Goal: Transaction & Acquisition: Purchase product/service

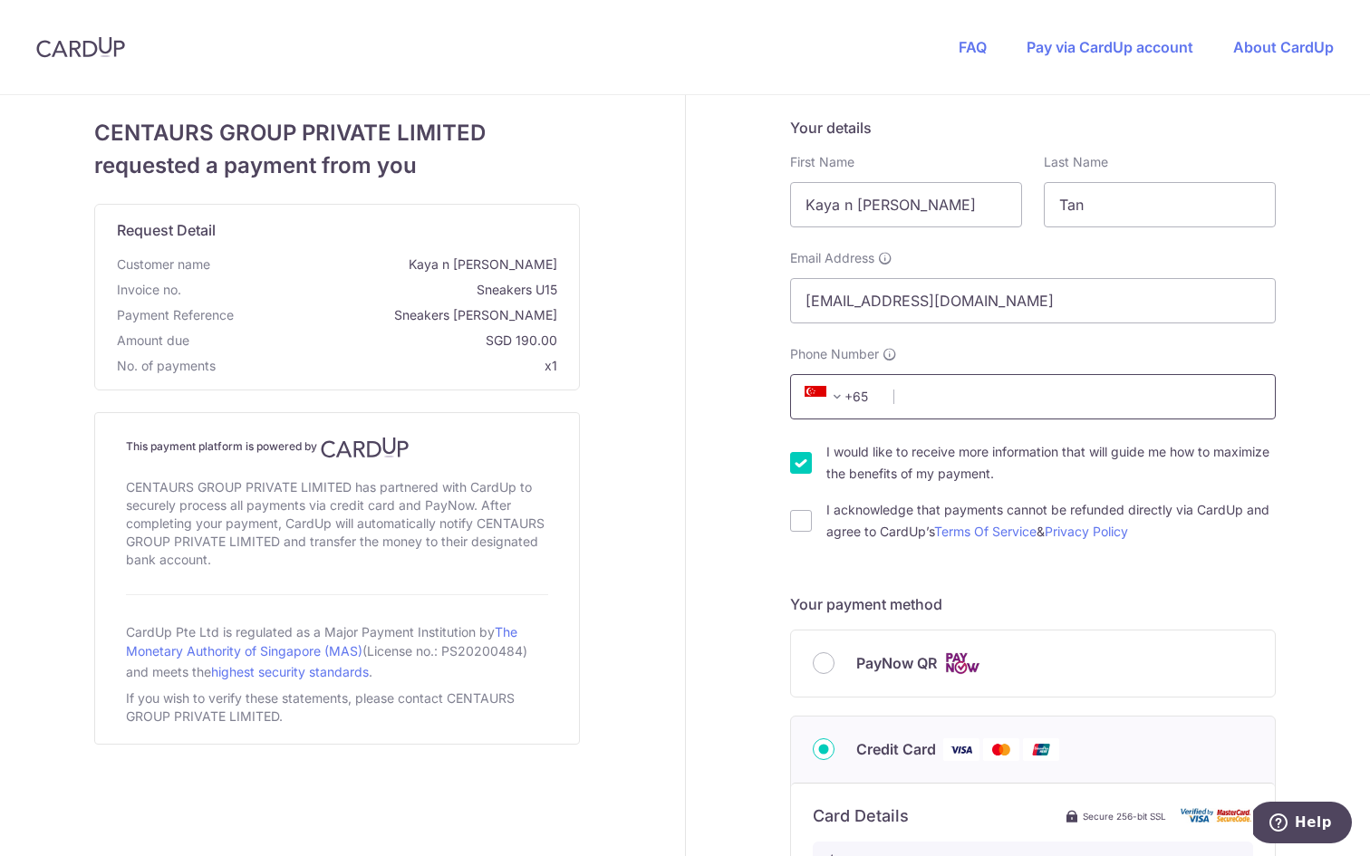
click at [1010, 408] on input "Phone Number" at bounding box center [1033, 396] width 486 height 45
type input "98927037"
select select "65"
type input "275912"
type input "[STREET_ADDRESS][PERSON_NAME]"
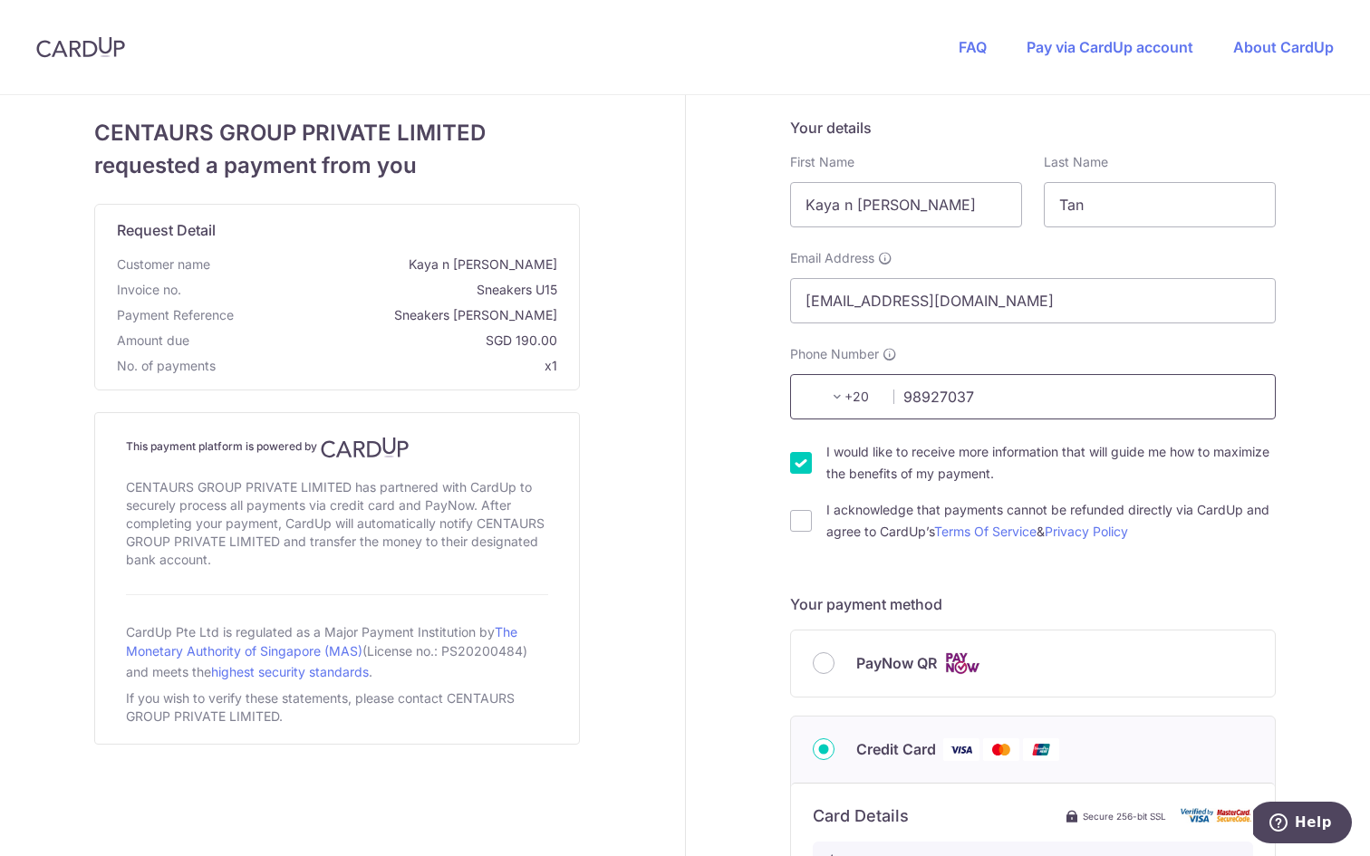
scroll to position [618, 0]
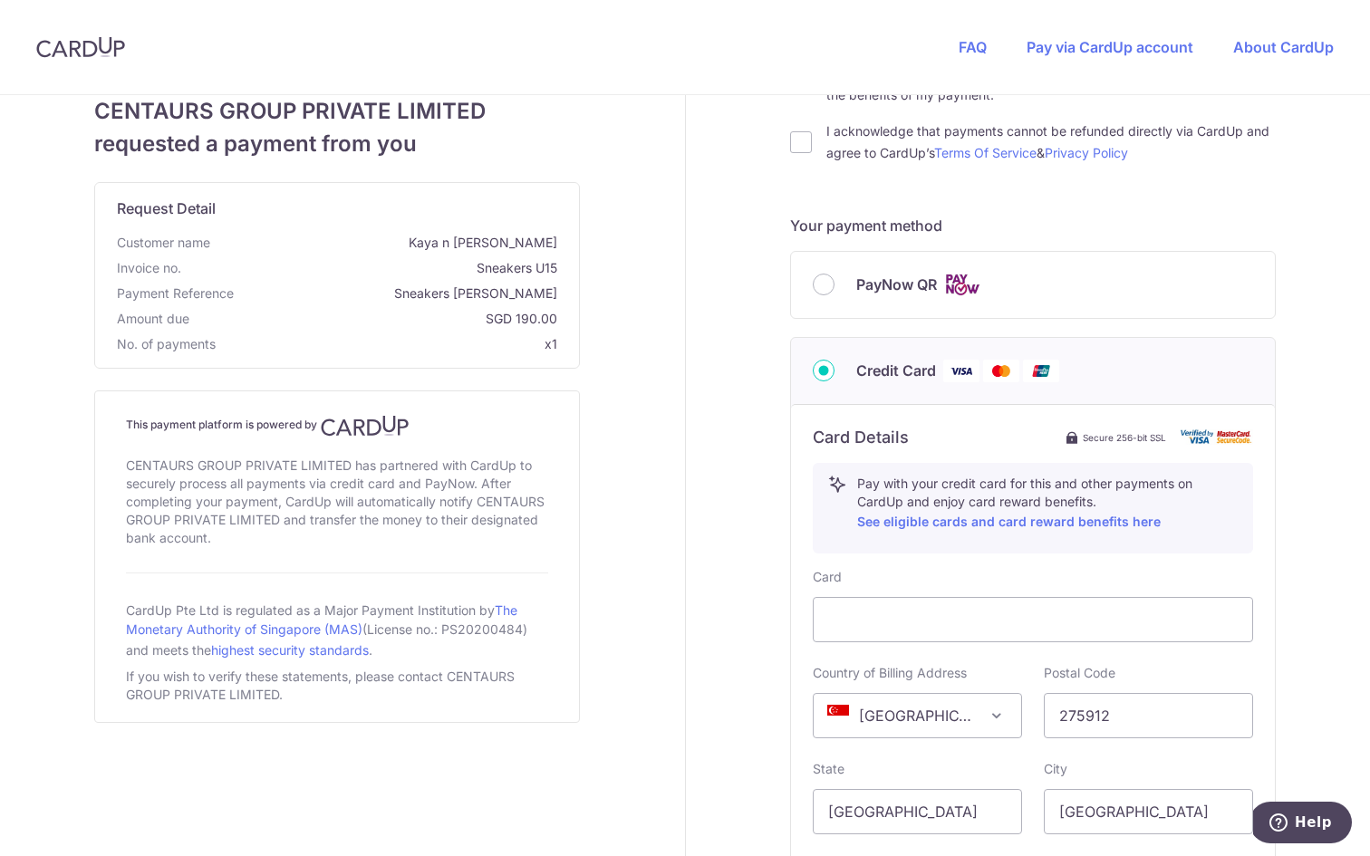
click at [916, 282] on span "PayNow QR" at bounding box center [896, 285] width 81 height 22
click at [834, 282] on input "PayNow QR" at bounding box center [824, 285] width 22 height 22
radio input "true"
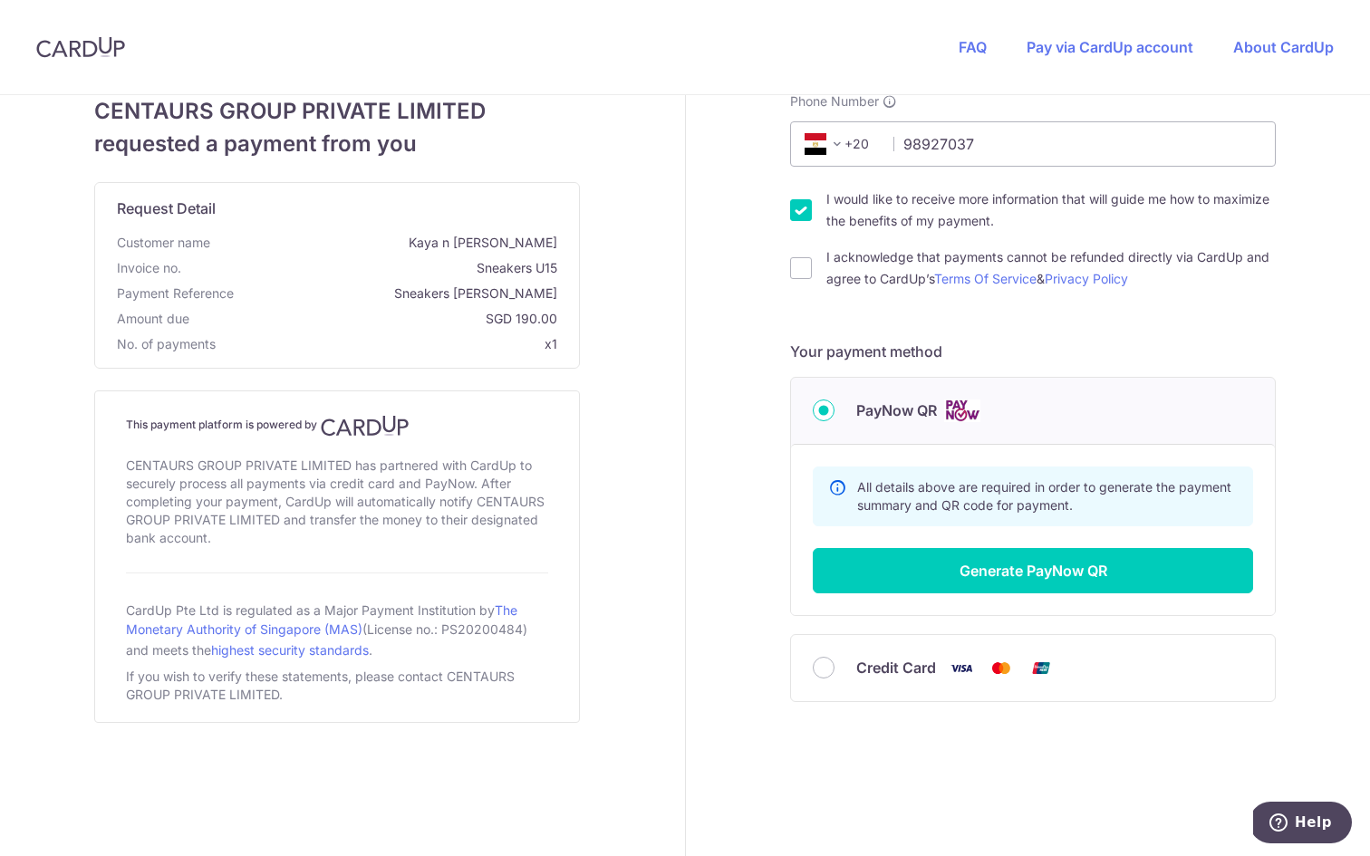
scroll to position [252, 0]
click at [799, 266] on input "I acknowledge that payments cannot be refunded directly via CardUp and agree to…" at bounding box center [801, 269] width 22 height 22
checkbox input "true"
click at [803, 198] on div "I would like to receive more information that will guide me how to maximize the…" at bounding box center [1033, 210] width 486 height 43
click at [798, 209] on input "I would like to receive more information that will guide me how to maximize the…" at bounding box center [801, 211] width 22 height 22
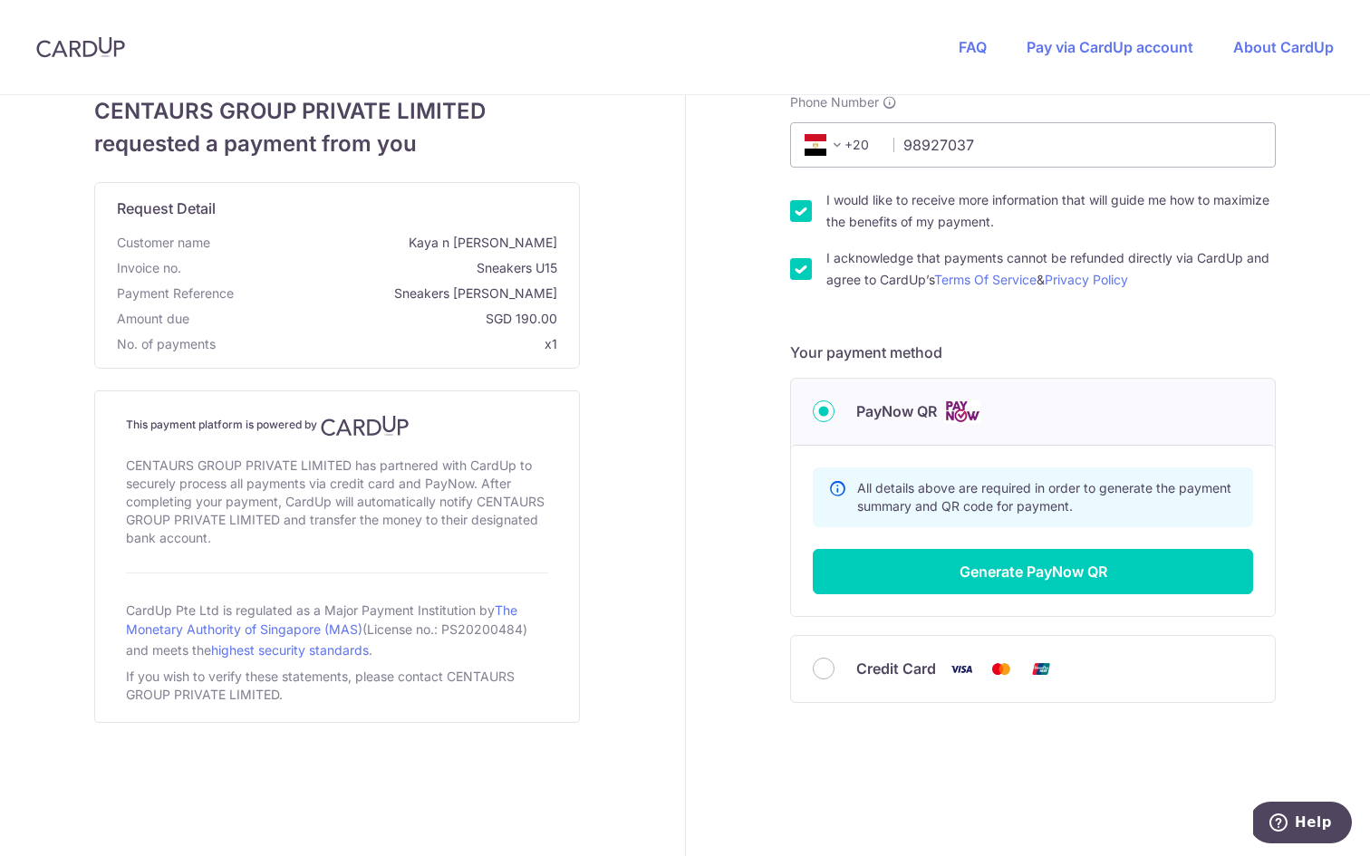
checkbox input "false"
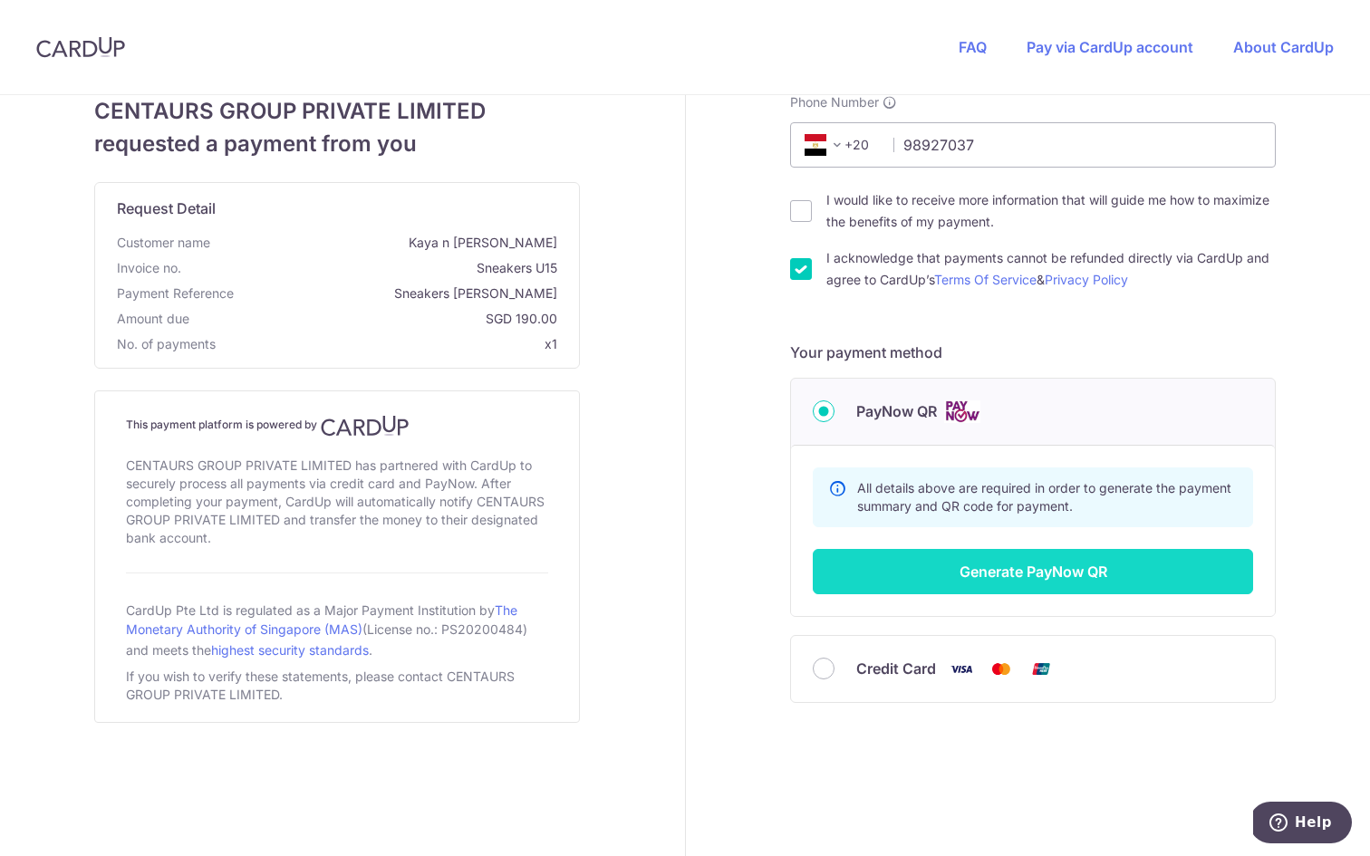
click at [1066, 568] on button "Generate PayNow QR" at bounding box center [1033, 571] width 440 height 45
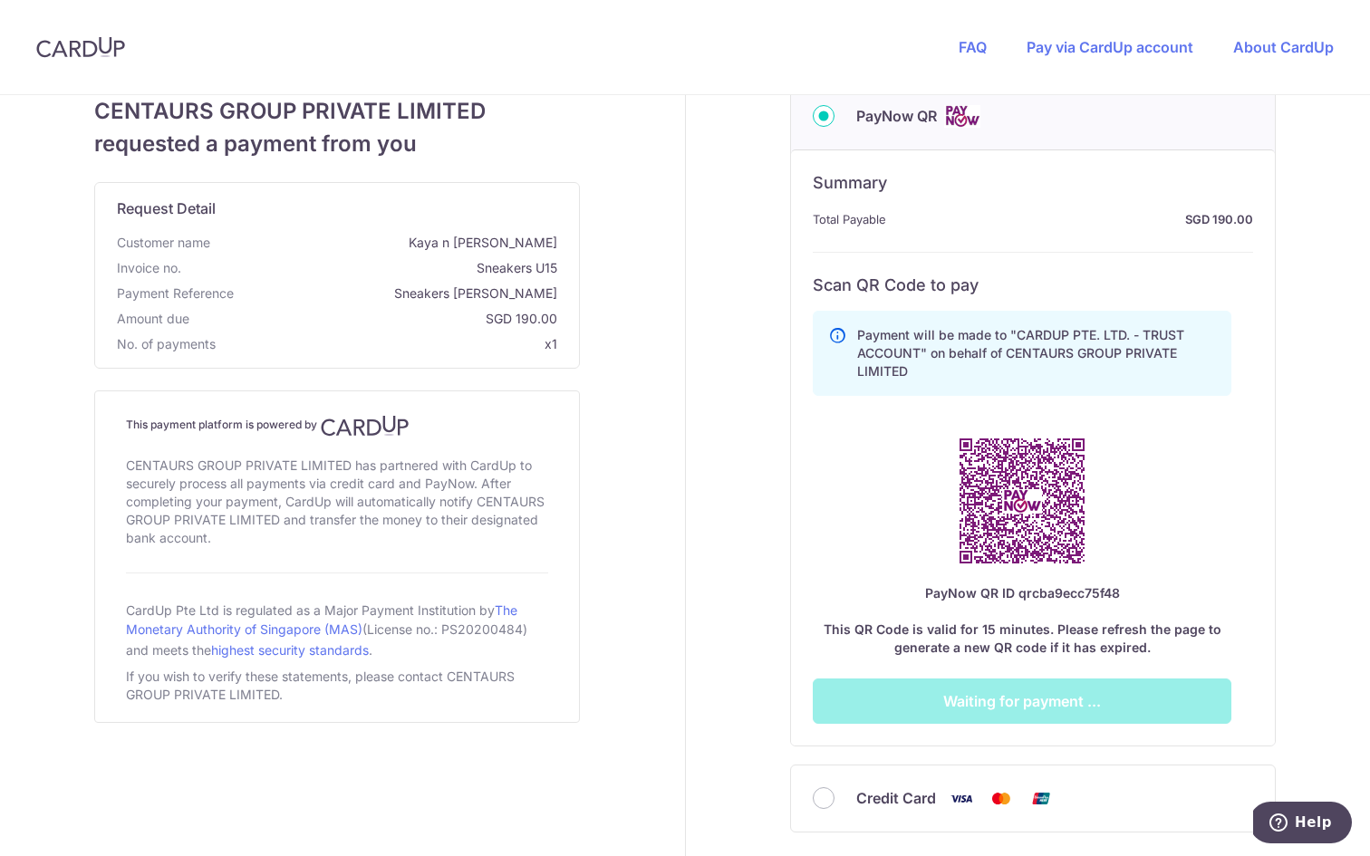
scroll to position [569, 0]
